Goal: Transaction & Acquisition: Purchase product/service

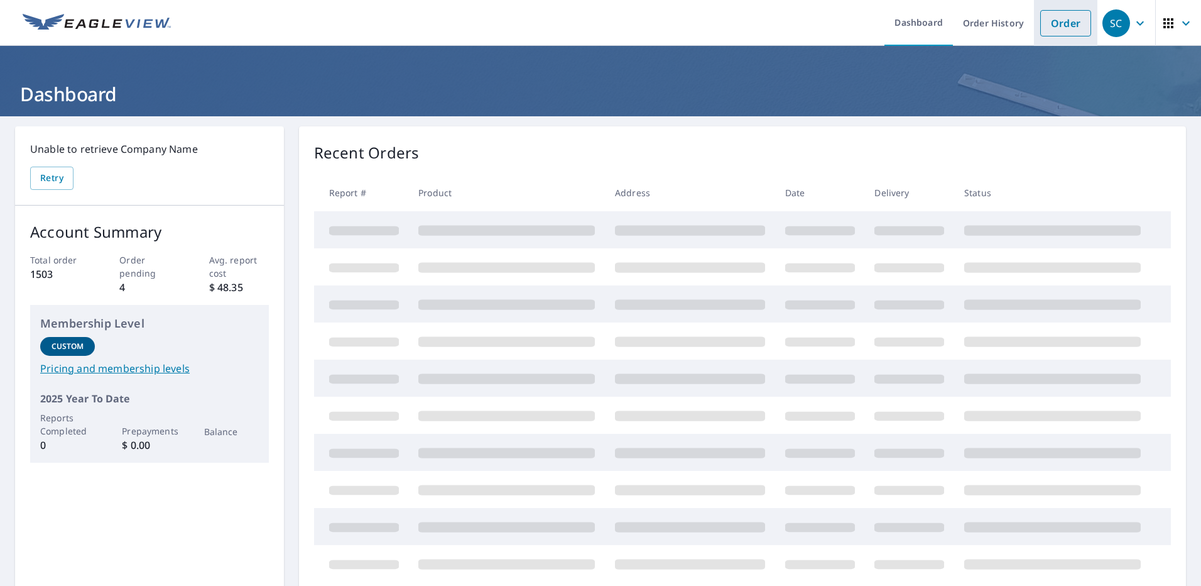
click at [1057, 26] on link "Order" at bounding box center [1066, 23] width 51 height 26
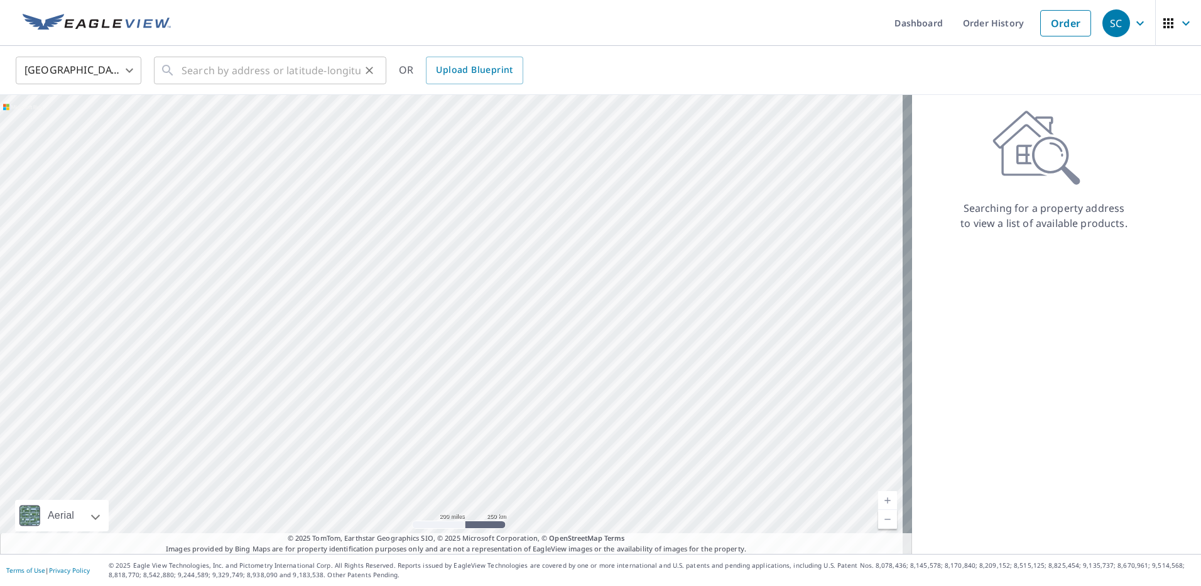
click at [173, 65] on icon at bounding box center [167, 70] width 15 height 15
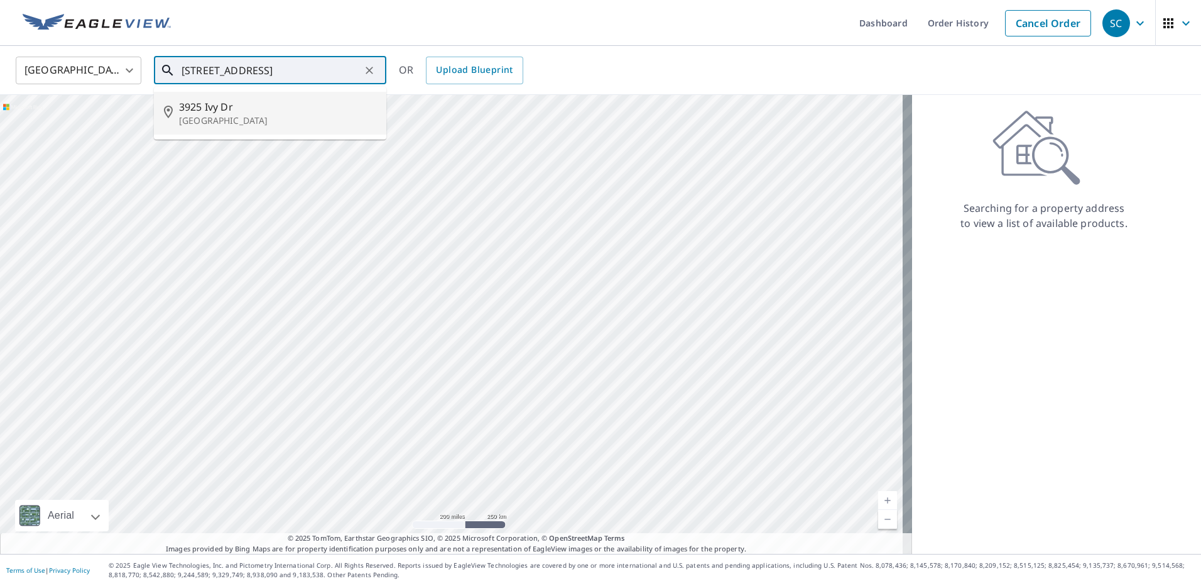
click at [199, 114] on p "[GEOGRAPHIC_DATA]" at bounding box center [277, 120] width 197 height 13
type input "[STREET_ADDRESS]"
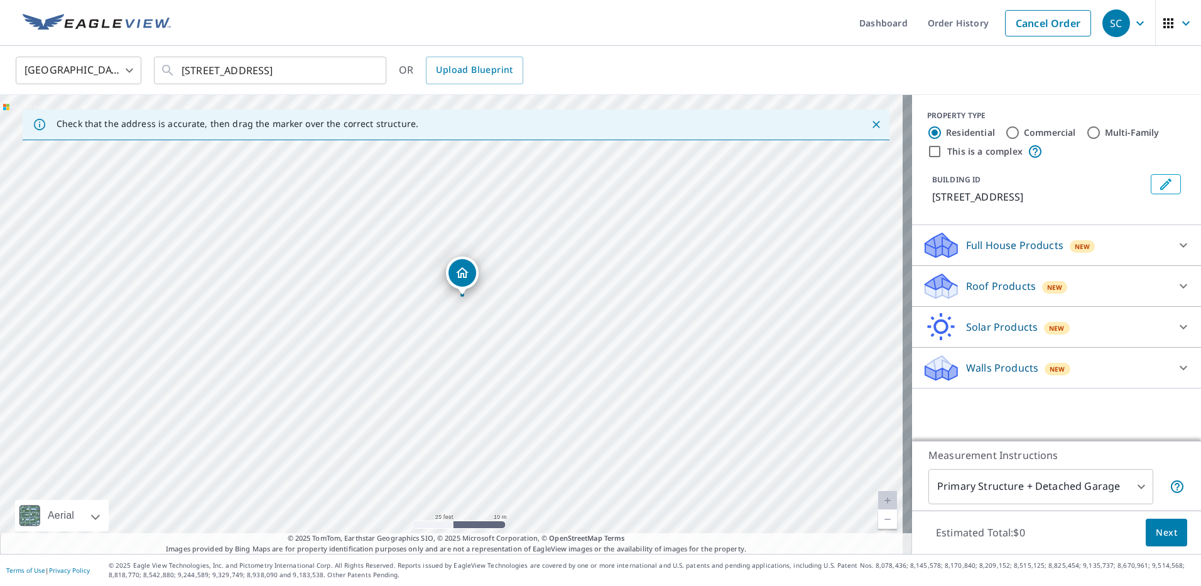
click at [1003, 276] on div "Roof Products New" at bounding box center [1045, 286] width 246 height 30
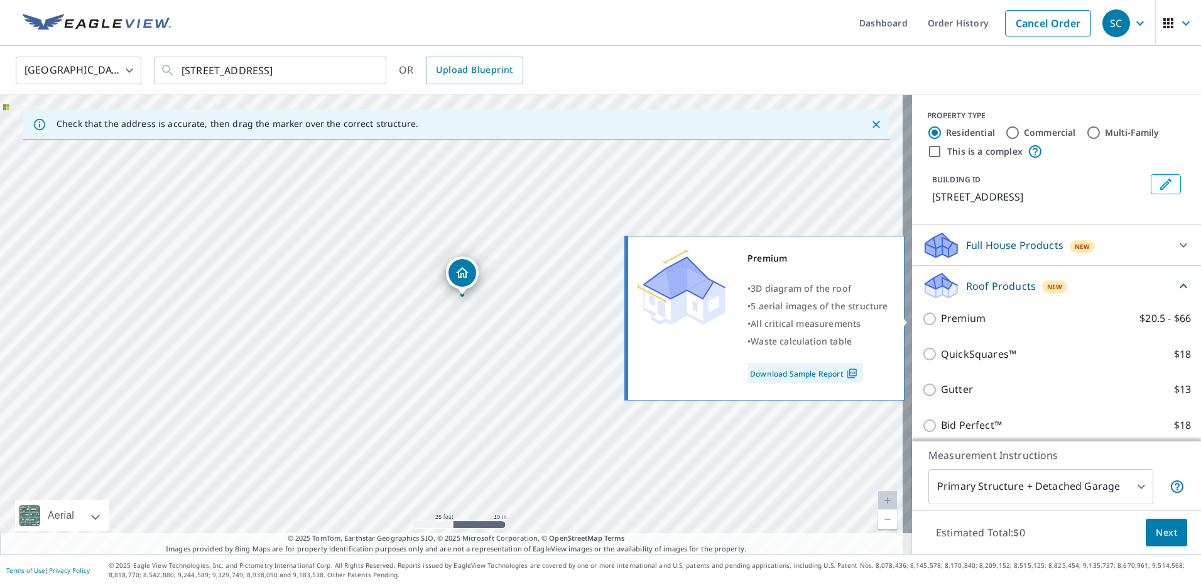
click at [954, 320] on p "Premium" at bounding box center [963, 318] width 45 height 16
click at [941, 320] on input "Premium $20.5 - $66" at bounding box center [931, 318] width 19 height 15
checkbox input "true"
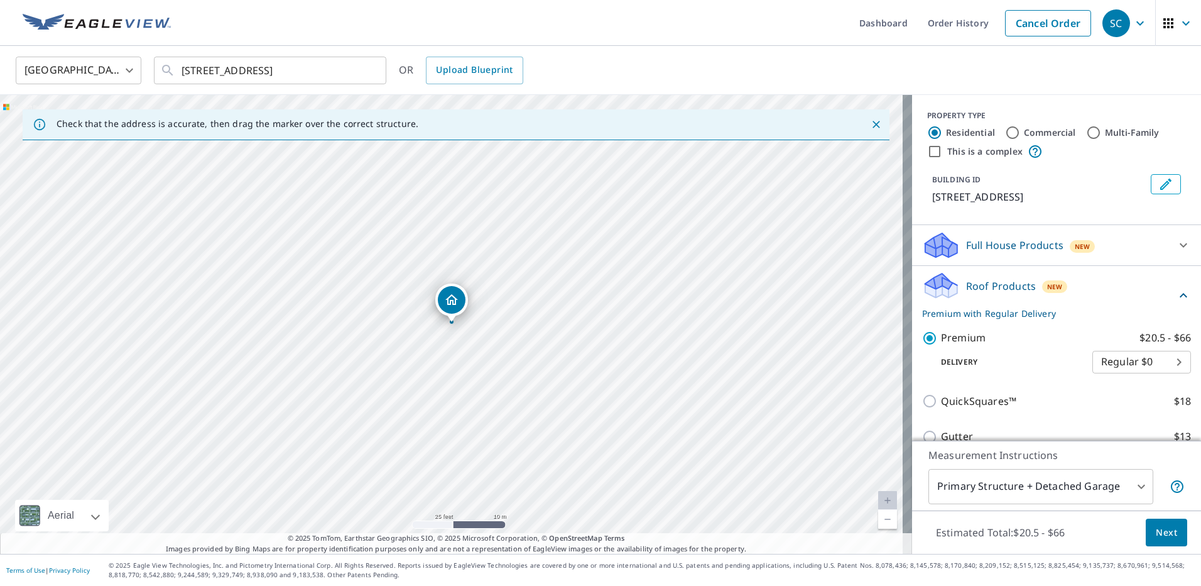
click at [1156, 527] on span "Next" at bounding box center [1166, 533] width 21 height 16
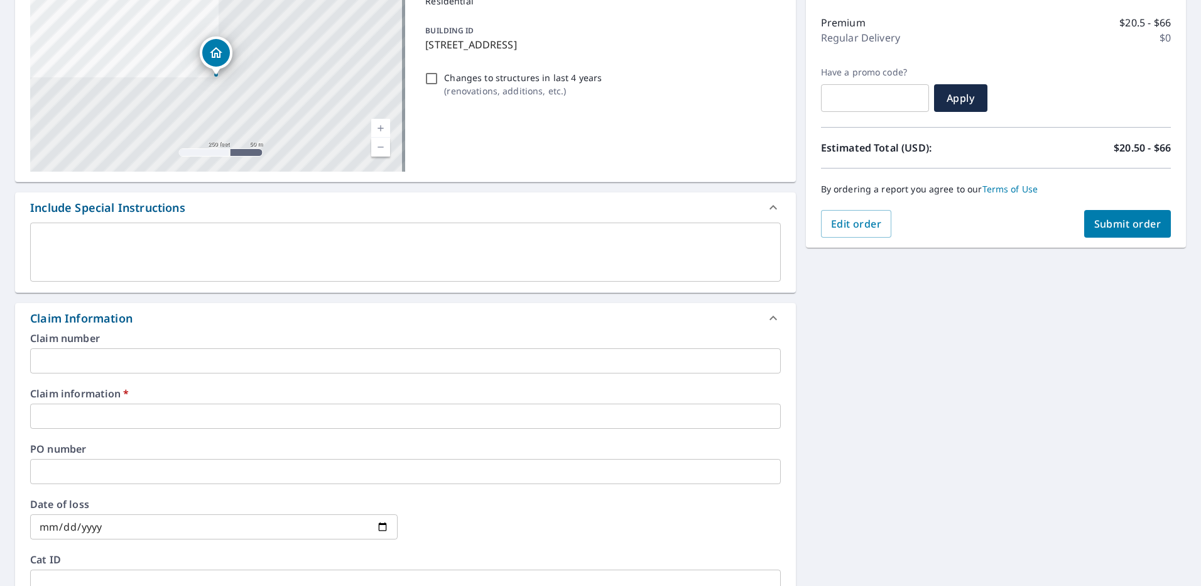
scroll to position [251, 0]
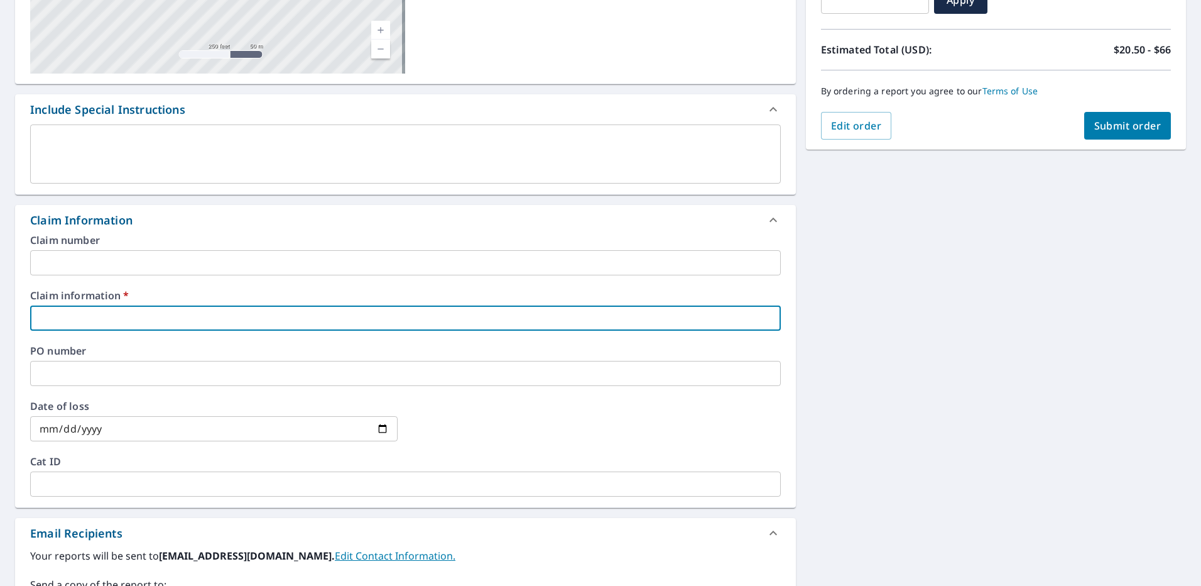
click at [111, 314] on input "text" at bounding box center [405, 317] width 751 height 25
type input "3"
checkbox input "true"
type input "32"
checkbox input "true"
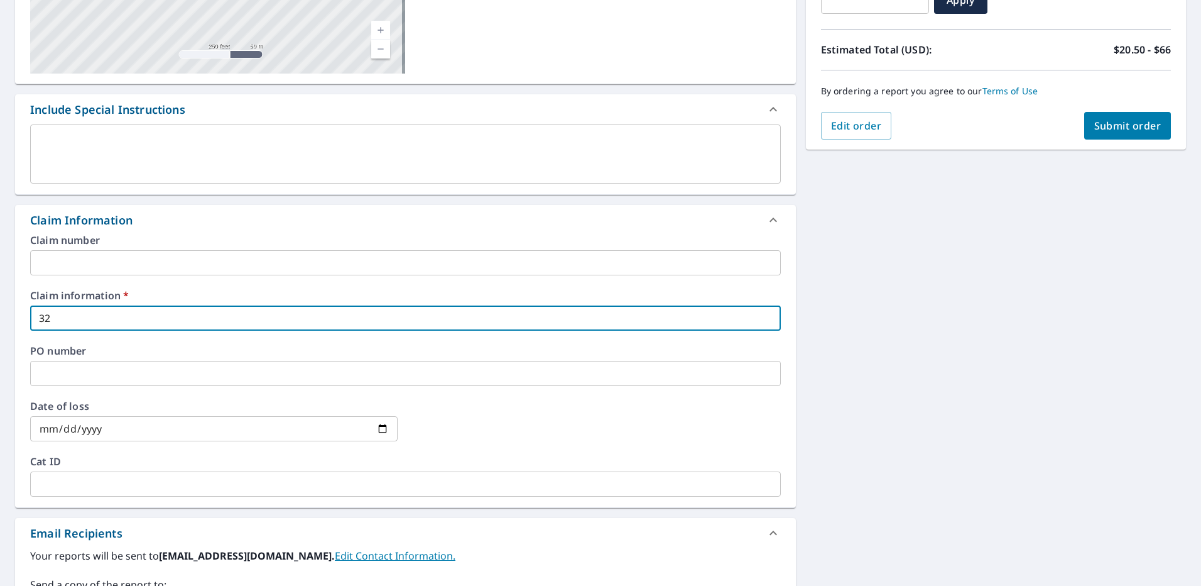
type input "321"
checkbox input "true"
type input "321668"
checkbox input "true"
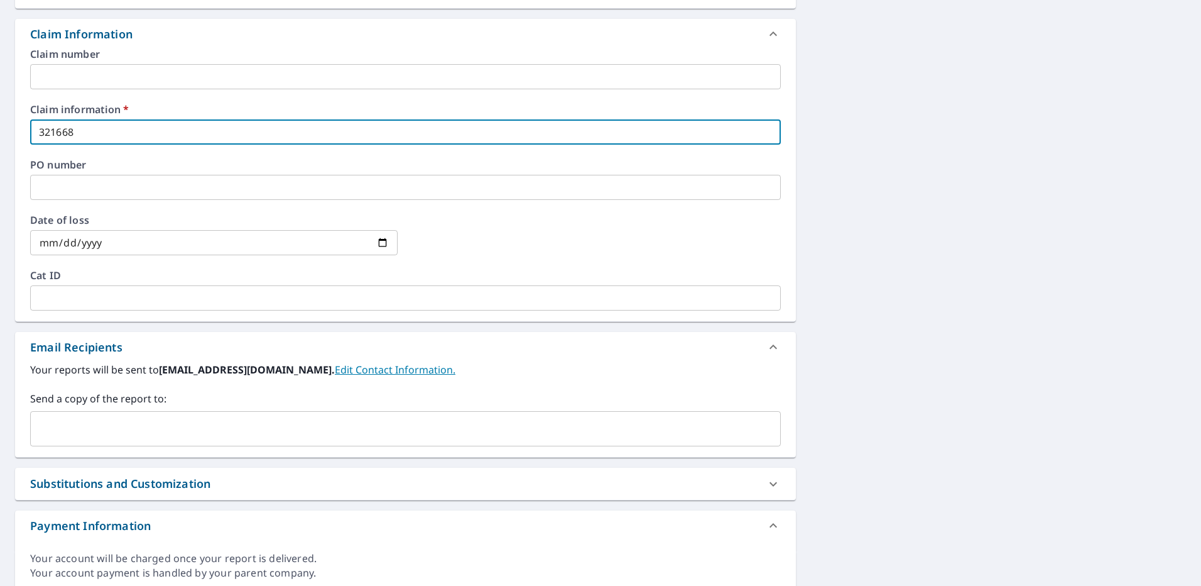
scroll to position [484, 0]
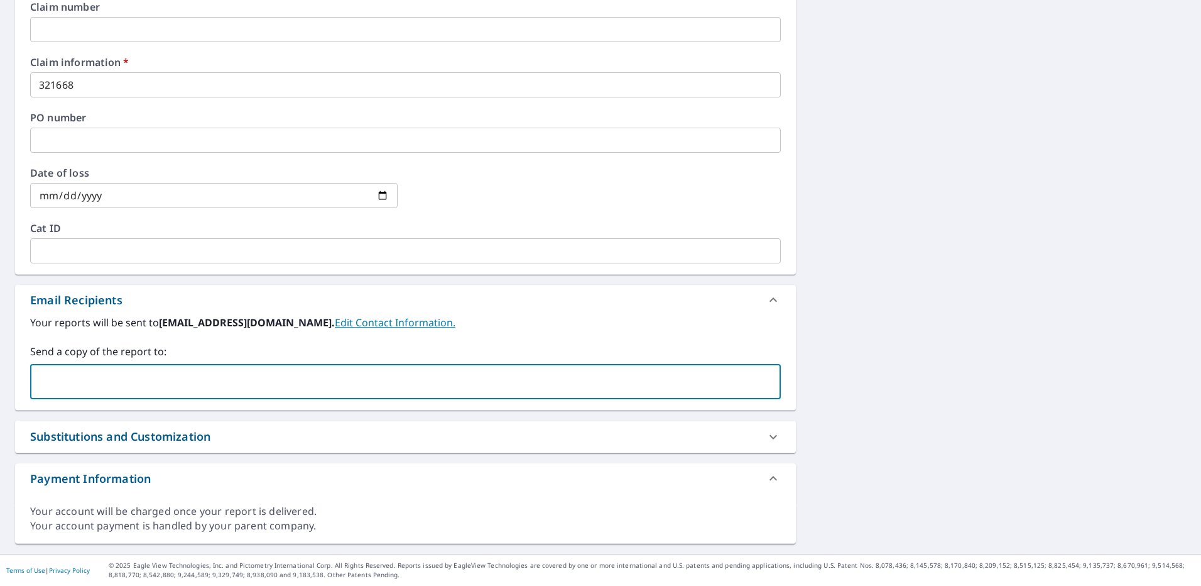
paste input "[EMAIL_ADDRESS][DOMAIN_NAME]"
type input "[EMAIL_ADDRESS][DOMAIN_NAME]"
click at [828, 293] on div "[STREET_ADDRESS] Aerial Road A standard road map Aerial A detailed look from ab…" at bounding box center [600, 93] width 1201 height 922
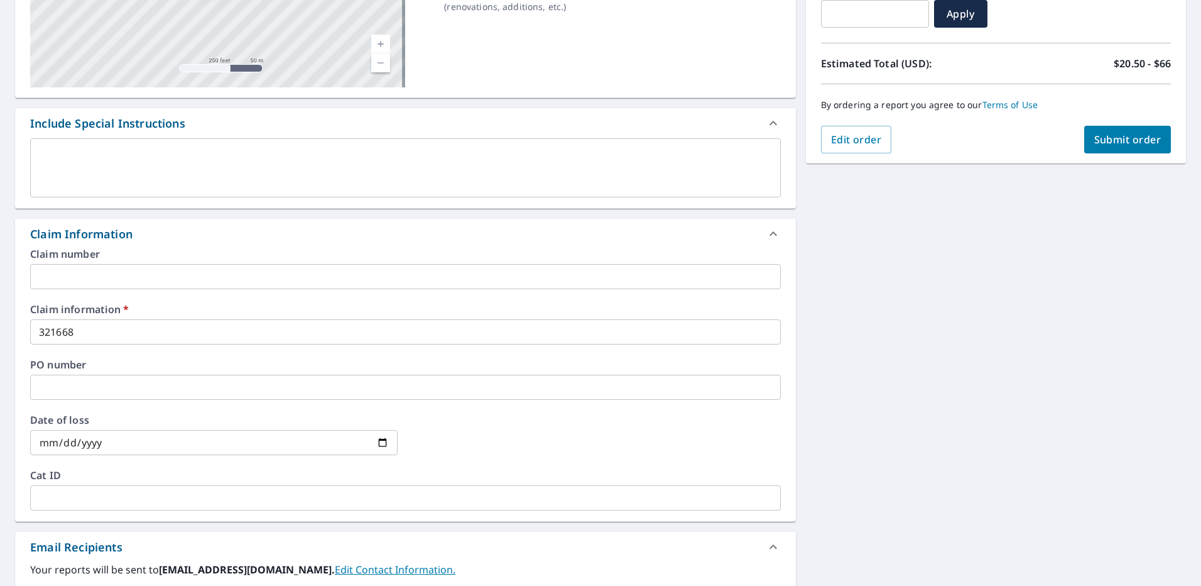
scroll to position [170, 0]
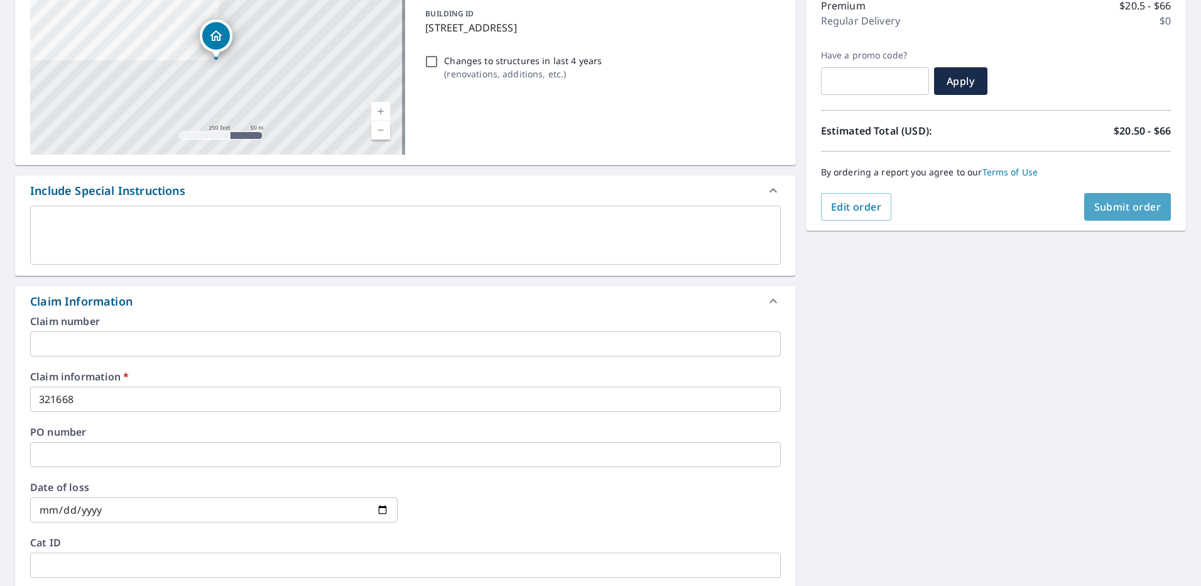
click at [1153, 194] on button "Submit order" at bounding box center [1128, 207] width 87 height 28
checkbox input "true"
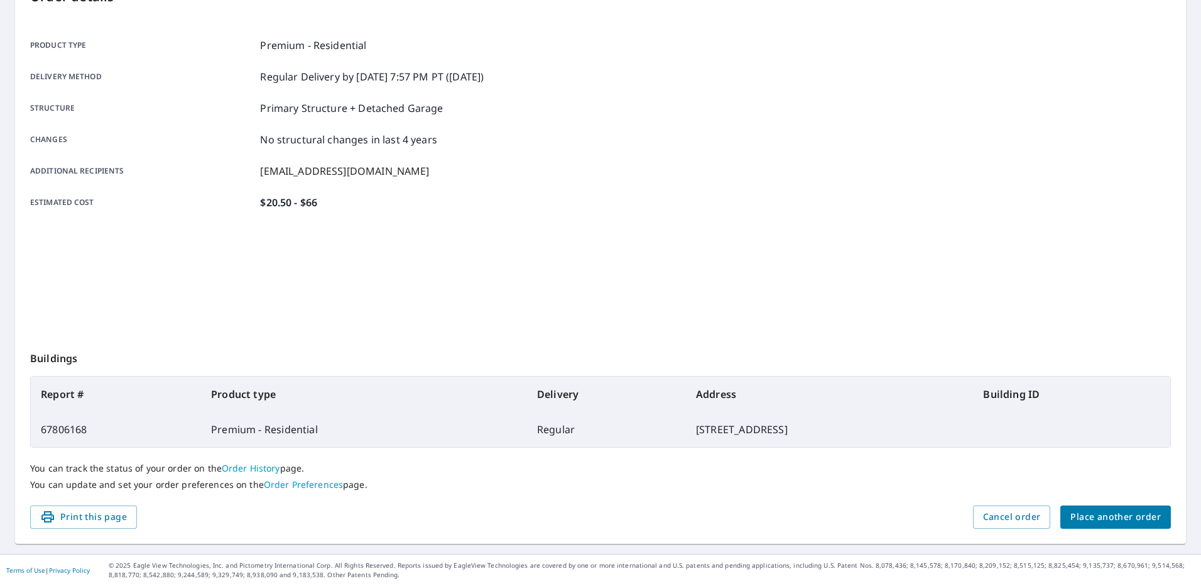
scroll to position [154, 0]
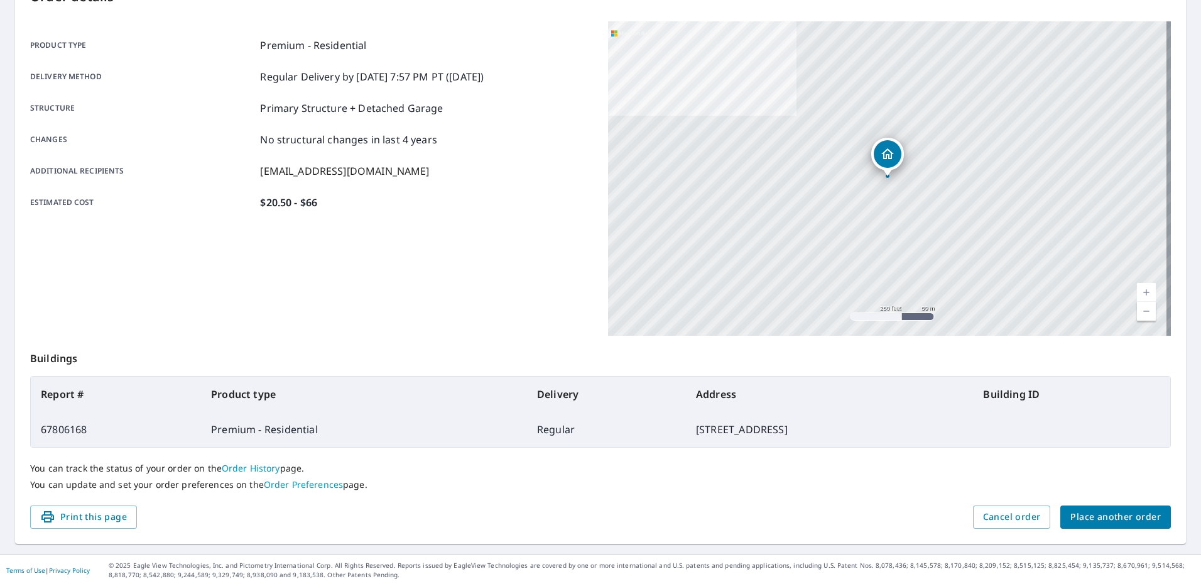
click at [1117, 522] on span "Place another order" at bounding box center [1116, 517] width 90 height 16
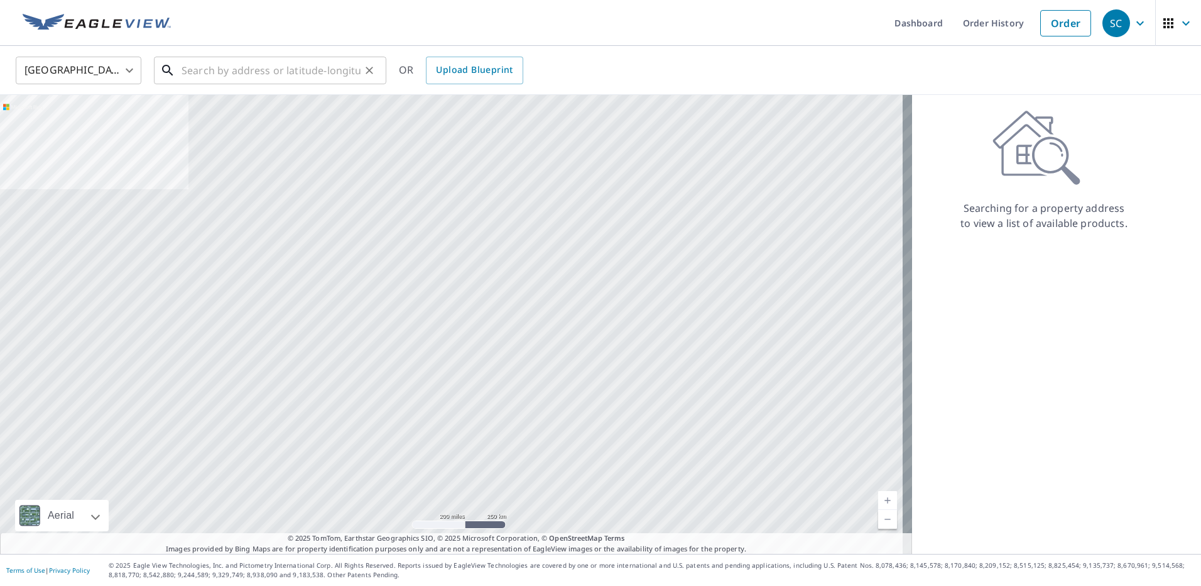
click at [267, 66] on input "text" at bounding box center [271, 70] width 179 height 35
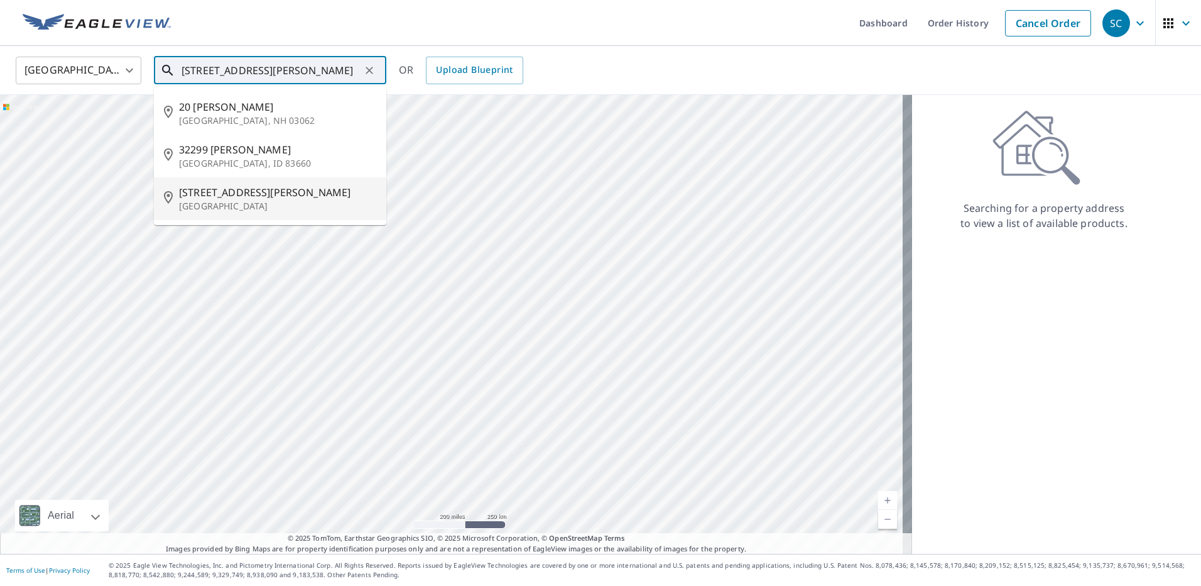
click at [253, 202] on p "[GEOGRAPHIC_DATA]" at bounding box center [277, 206] width 197 height 13
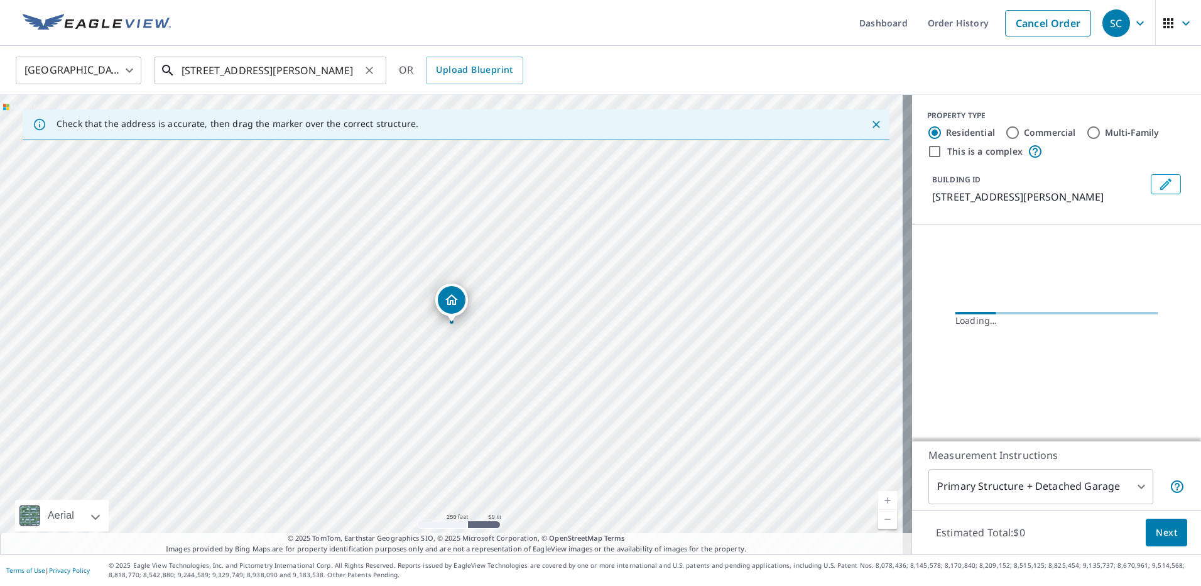
click at [199, 68] on input "[STREET_ADDRESS][PERSON_NAME]" at bounding box center [271, 70] width 179 height 35
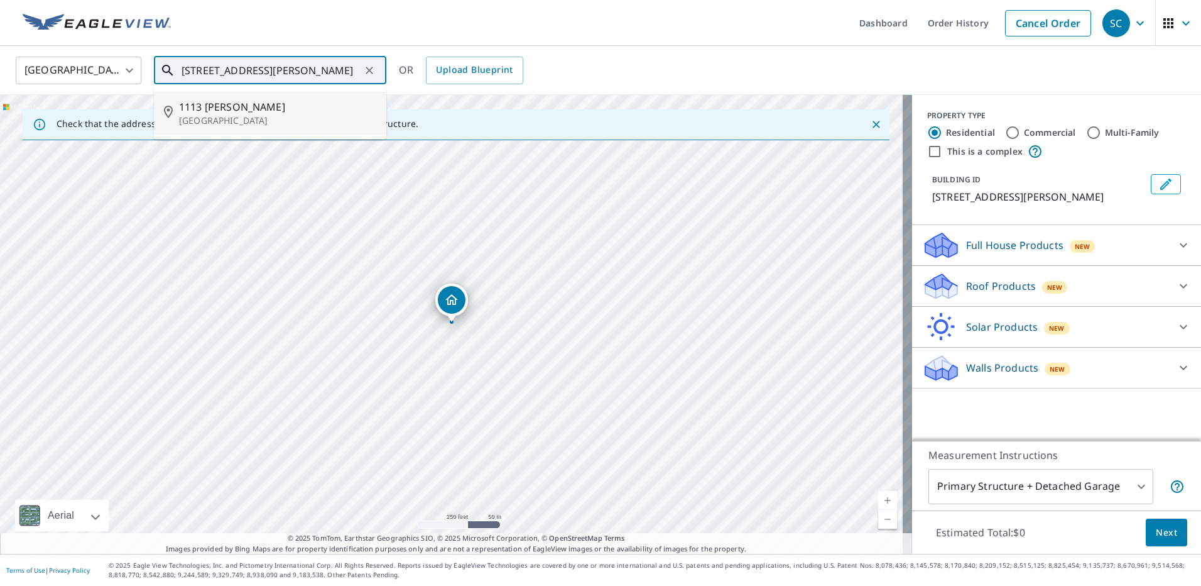
click at [209, 116] on p "[GEOGRAPHIC_DATA]" at bounding box center [277, 120] width 197 height 13
type input "[STREET_ADDRESS][PERSON_NAME]"
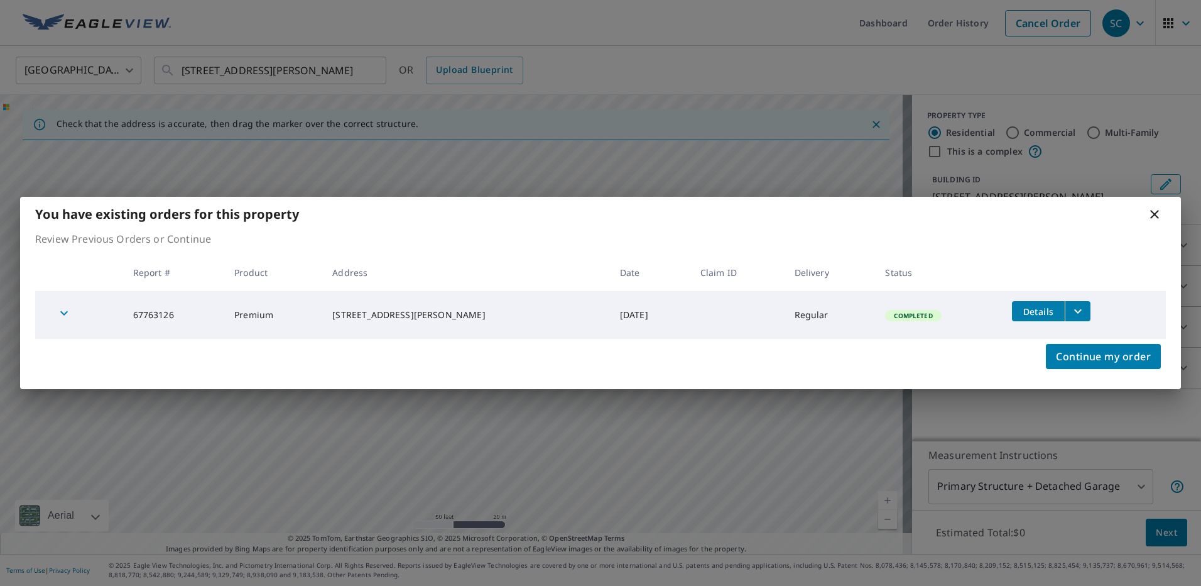
click at [1025, 310] on span "Details" at bounding box center [1039, 311] width 38 height 12
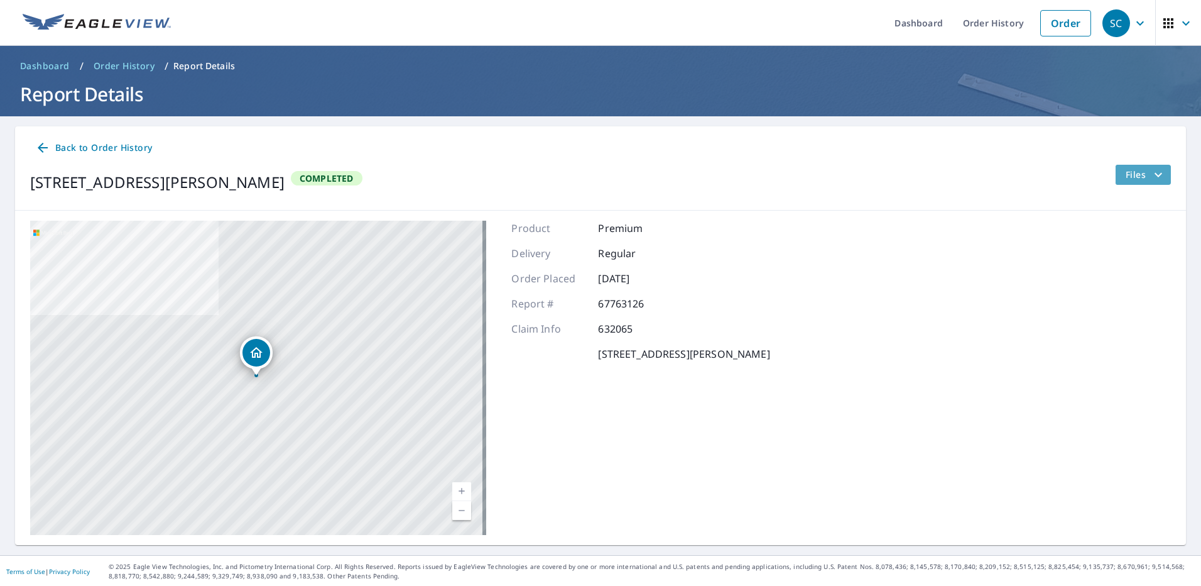
click at [1134, 177] on span "Files" at bounding box center [1146, 174] width 40 height 15
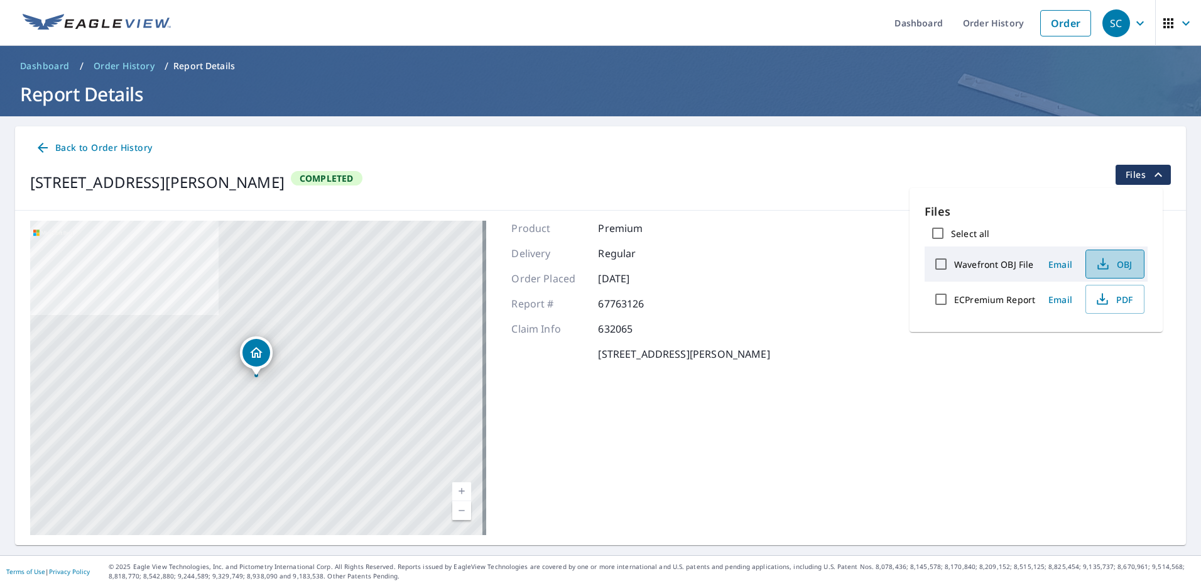
click at [1118, 263] on span "OBJ" at bounding box center [1114, 263] width 40 height 15
click at [1114, 306] on span "PDF" at bounding box center [1114, 299] width 40 height 15
